Goal: Navigation & Orientation: Go to known website

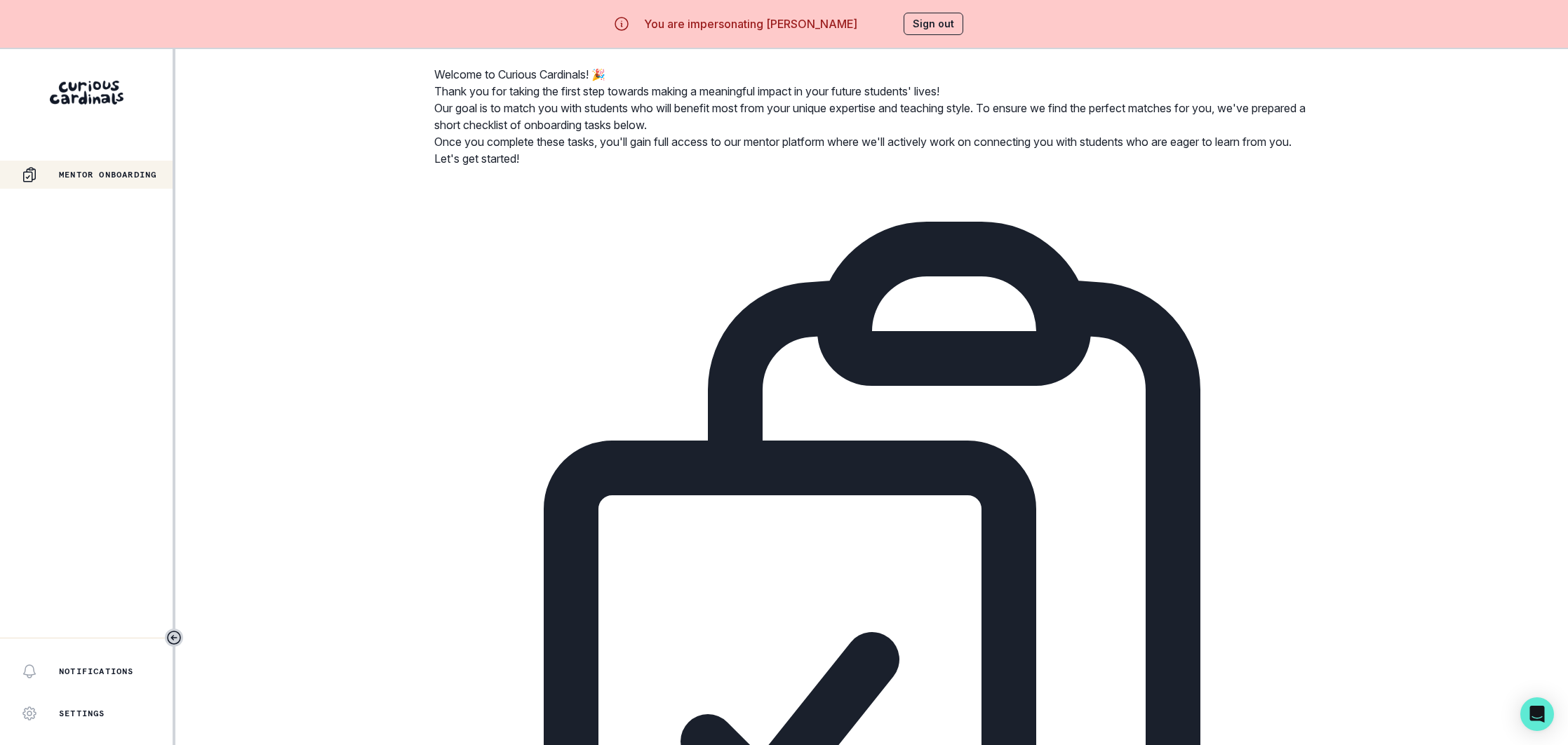
click at [932, 31] on button "Sign out" at bounding box center [933, 24] width 60 height 23
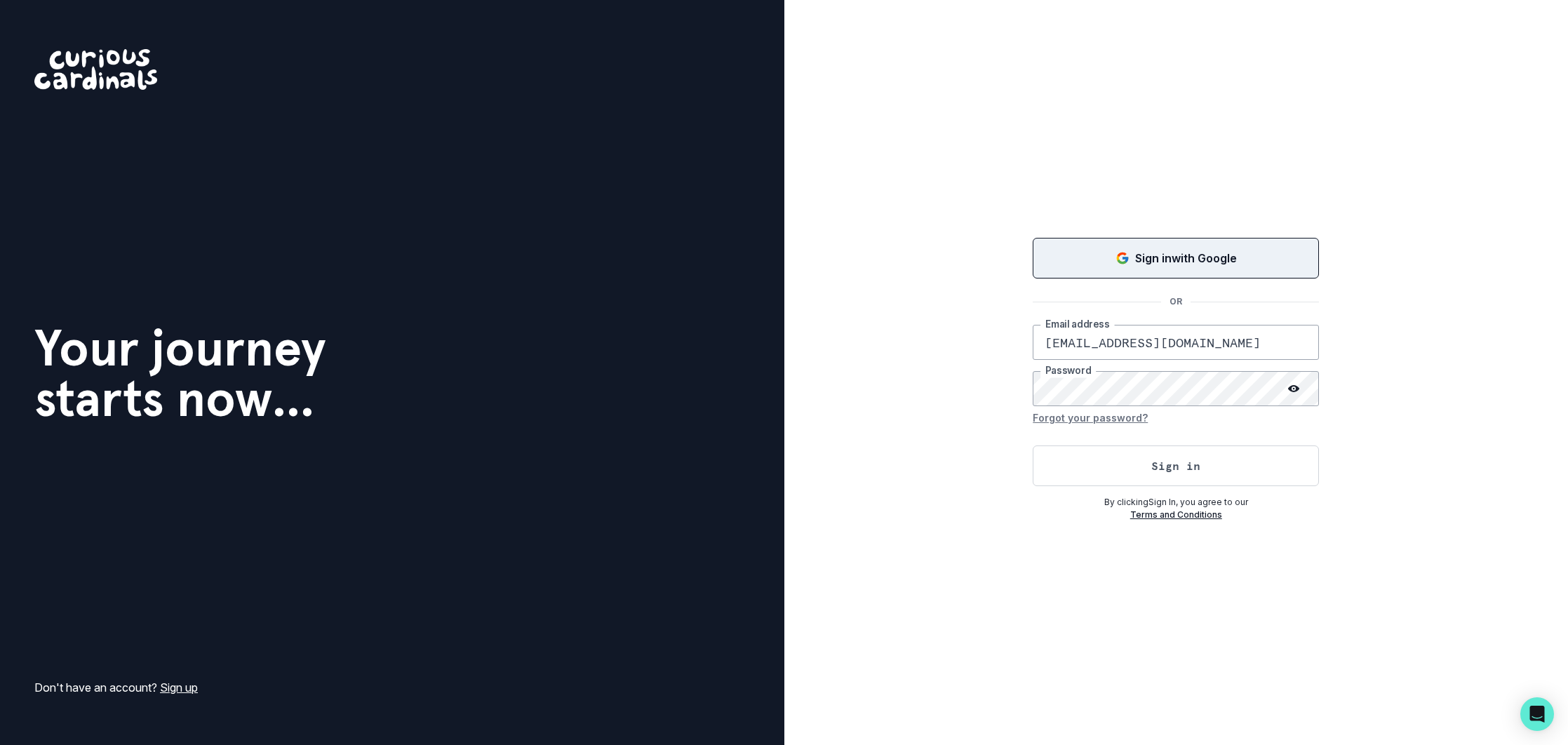
click at [1116, 248] on button "Sign in with Google" at bounding box center [1176, 258] width 287 height 40
